Goal: Task Accomplishment & Management: Complete application form

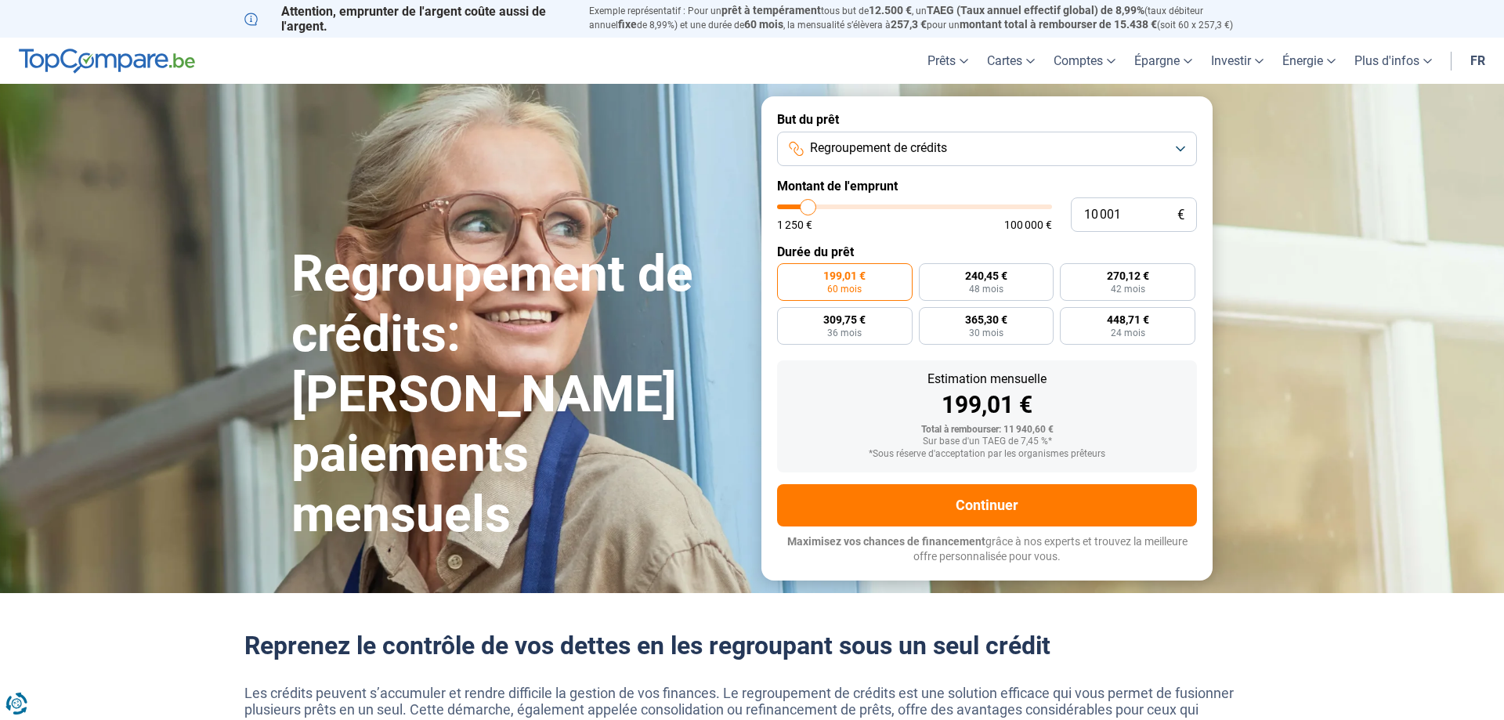
click at [1148, 151] on button "Regroupement de crédits" at bounding box center [987, 149] width 420 height 34
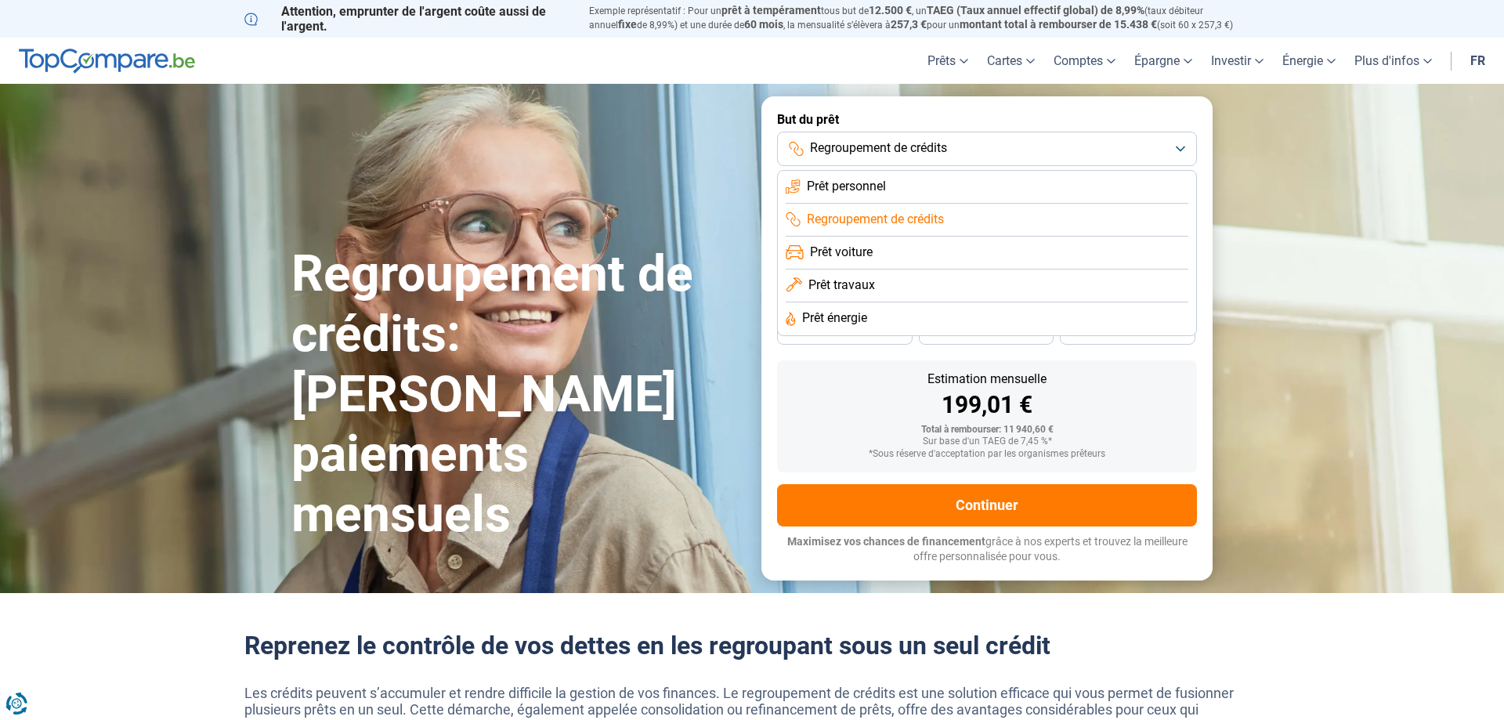
click at [837, 315] on span "Prêt énergie" at bounding box center [834, 317] width 65 height 17
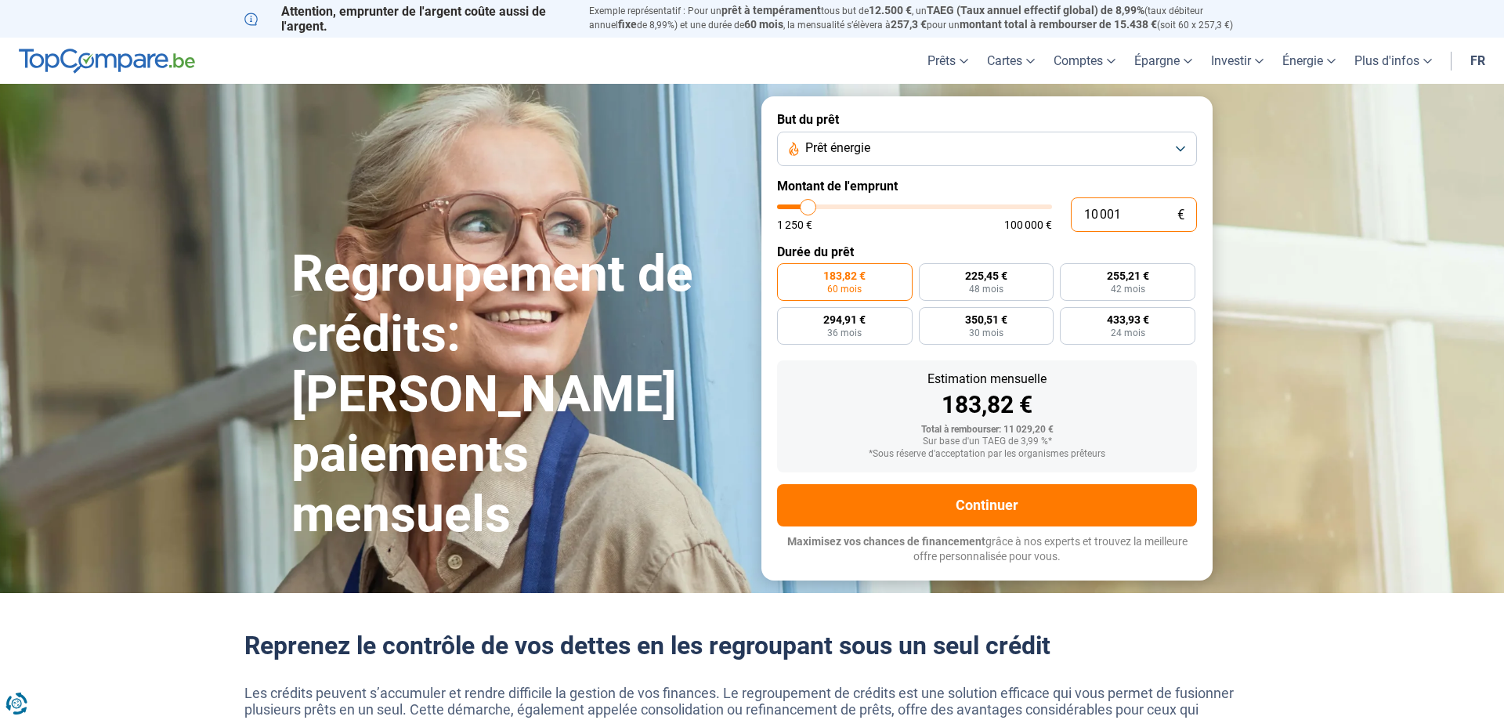
click at [1121, 210] on input "10 001" at bounding box center [1134, 214] width 126 height 34
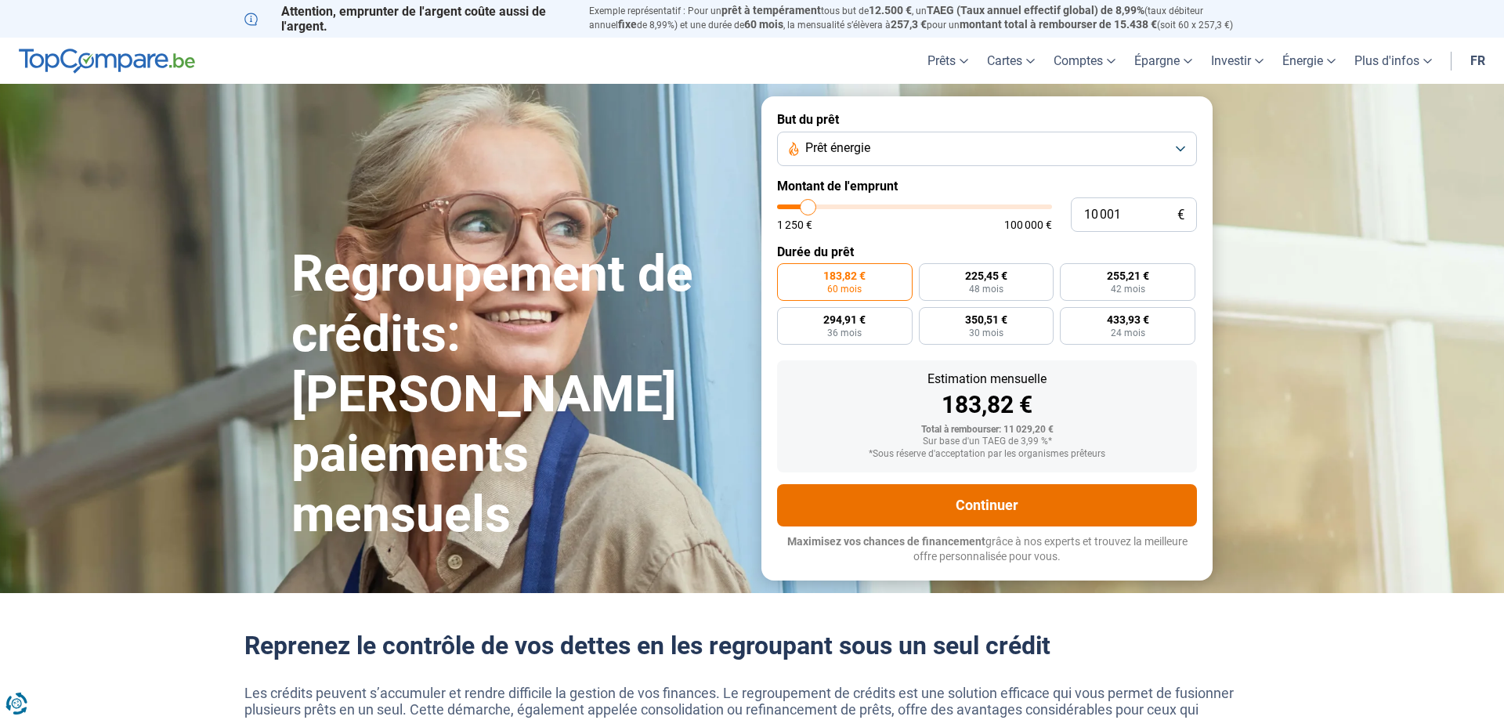
click at [1016, 519] on button "Continuer" at bounding box center [987, 505] width 420 height 42
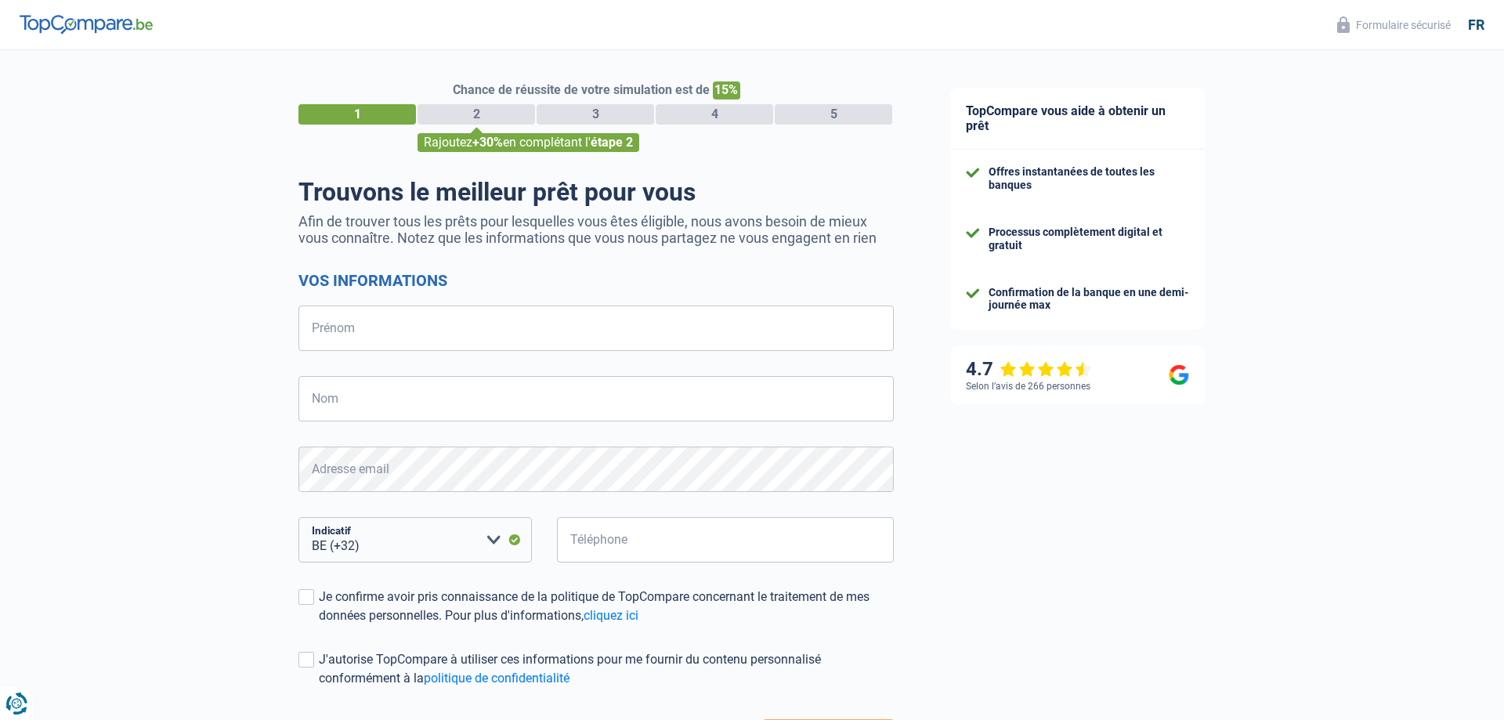
select select "32"
